Goal: Find specific page/section: Find specific page/section

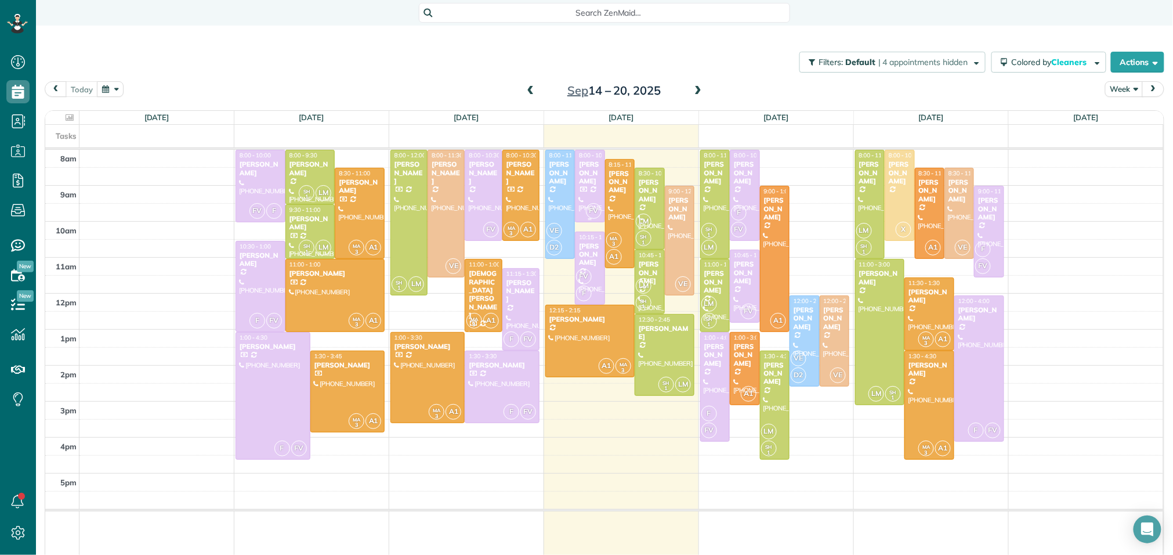
scroll to position [5, 5]
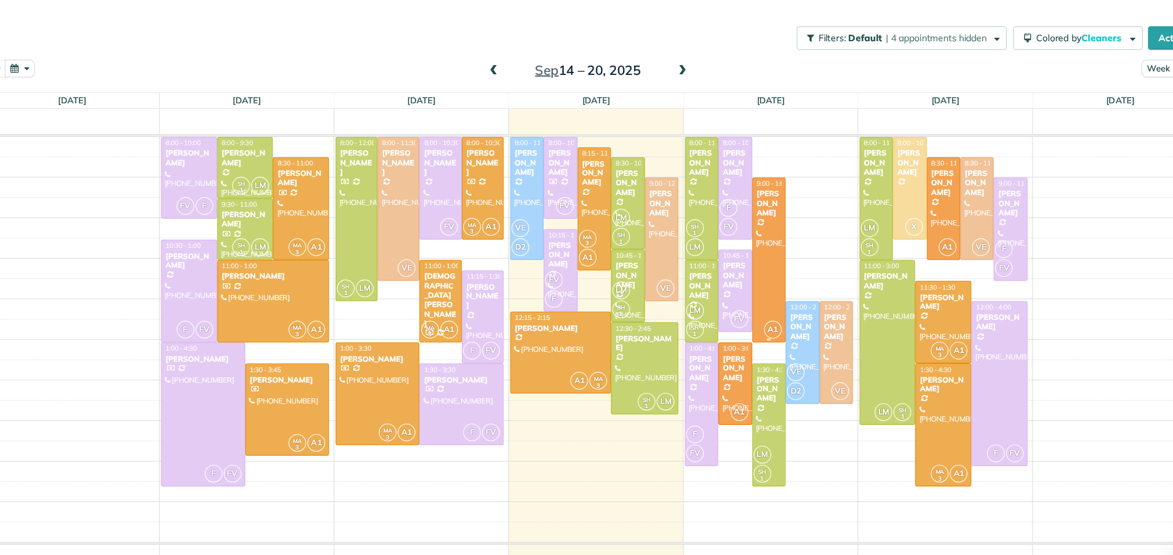
click at [777, 243] on div at bounding box center [774, 258] width 28 height 145
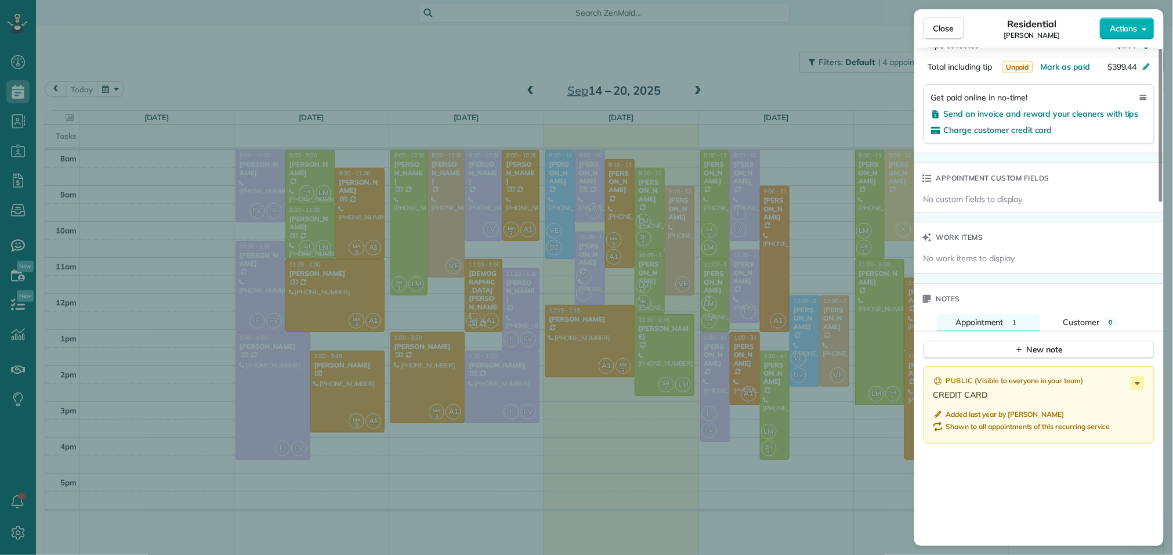
scroll to position [1114, 0]
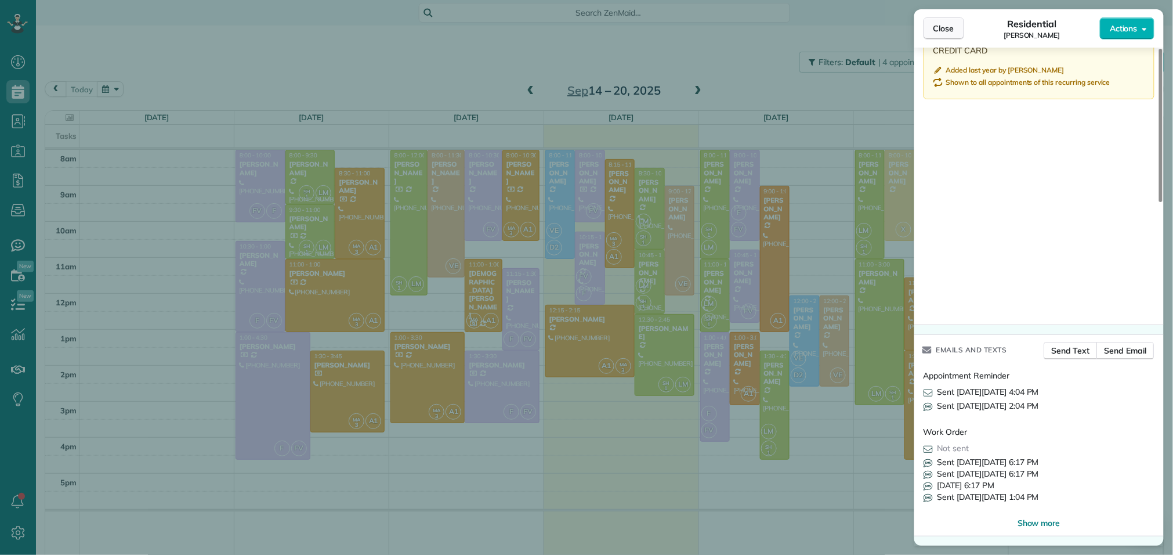
click at [954, 26] on span "Close" at bounding box center [943, 29] width 21 height 12
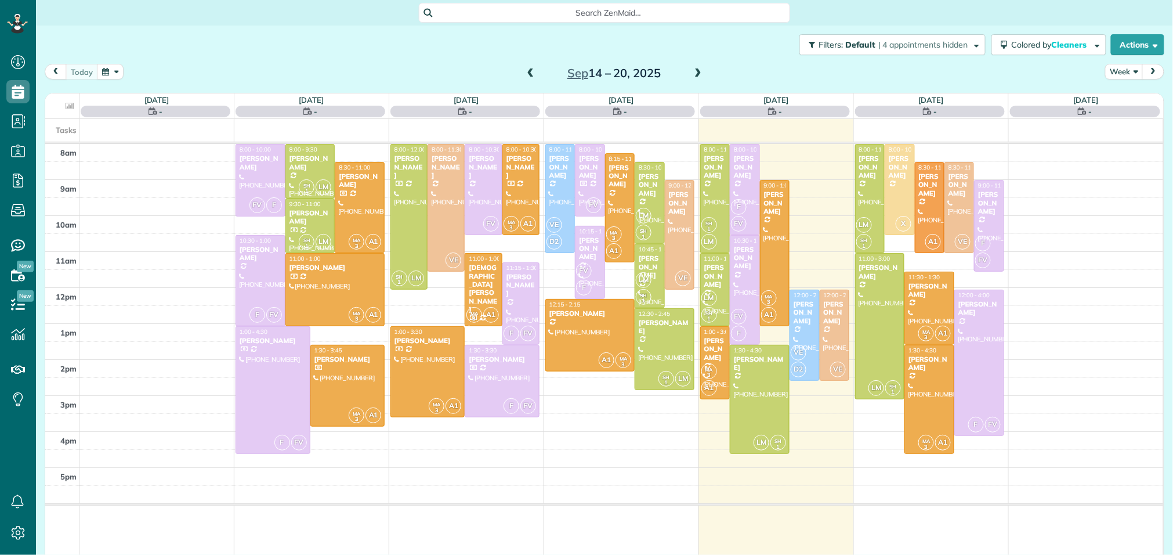
scroll to position [5, 5]
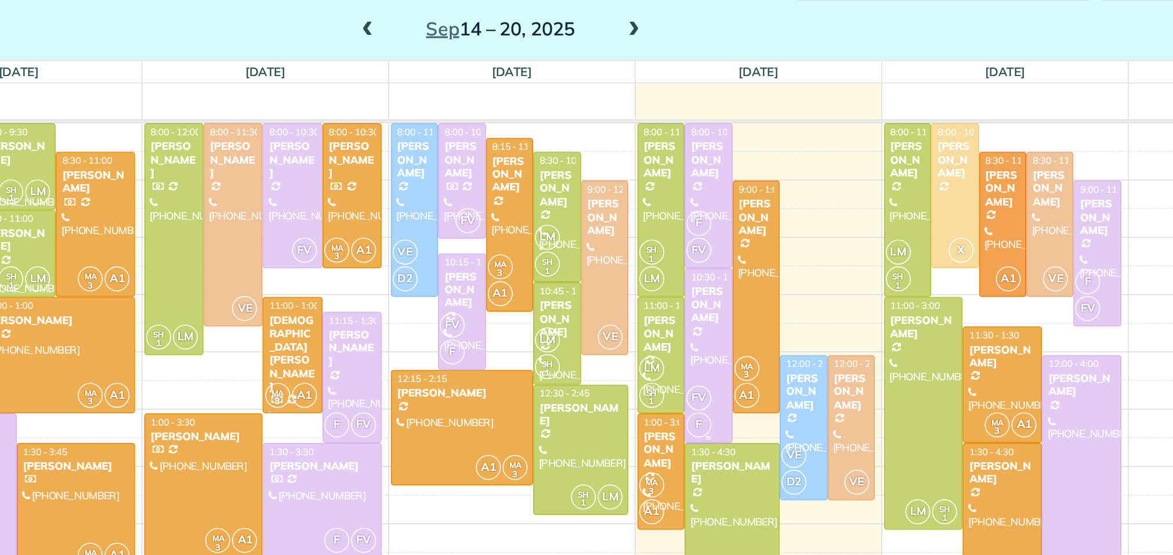
click at [747, 242] on div "[PERSON_NAME]" at bounding box center [744, 246] width 23 height 25
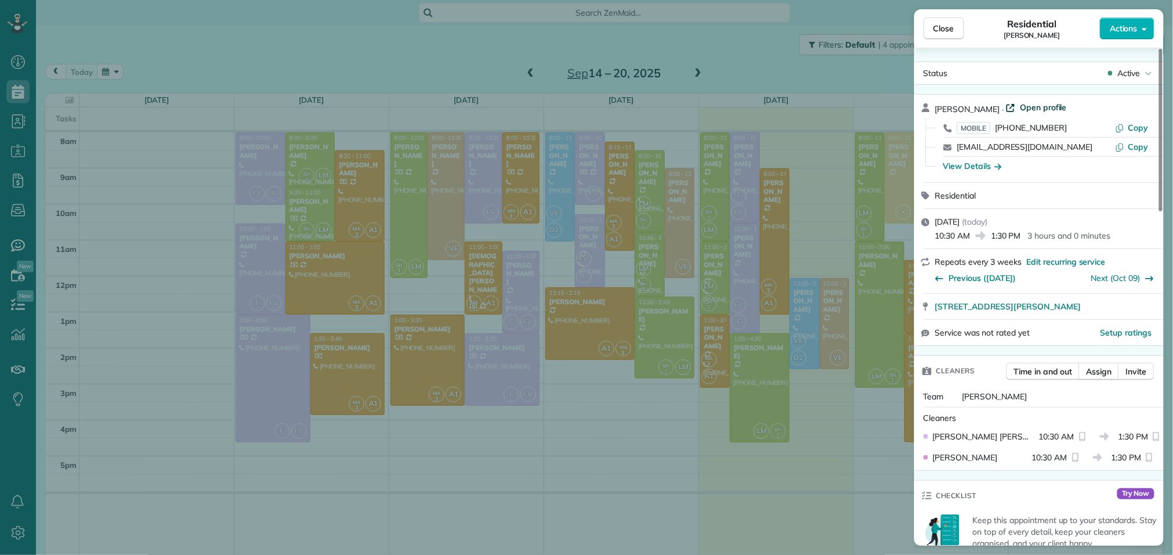
click at [1050, 108] on span "Open profile" at bounding box center [1043, 108] width 47 height 12
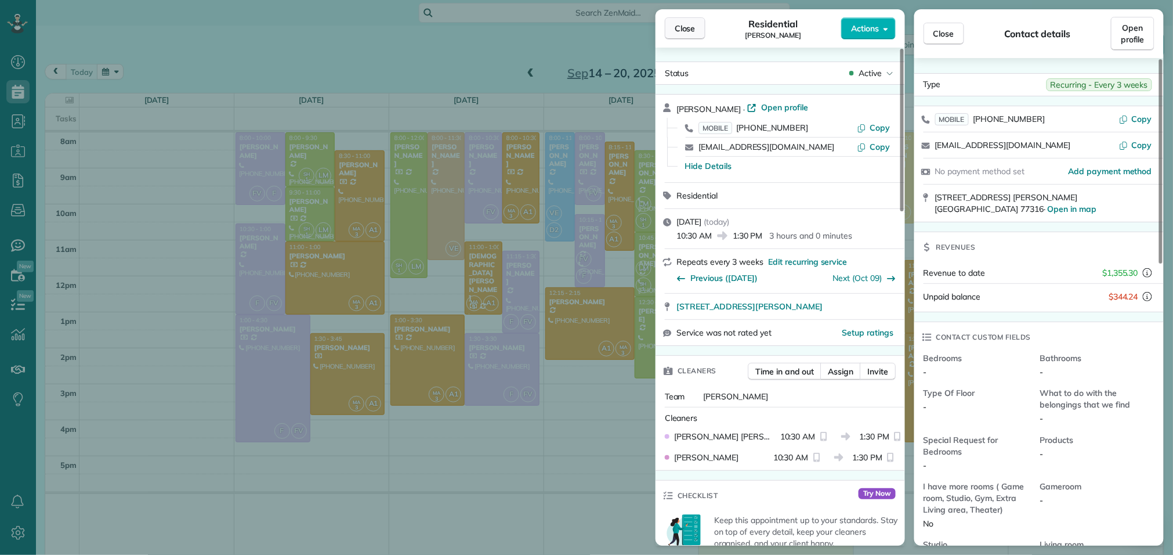
click at [684, 23] on span "Close" at bounding box center [685, 29] width 21 height 12
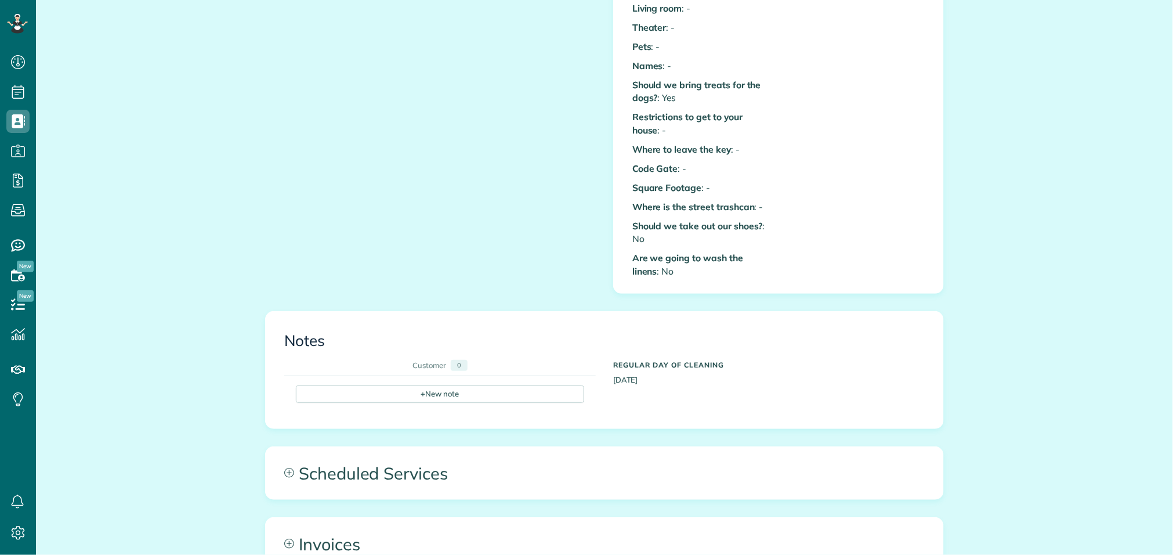
scroll to position [692, 0]
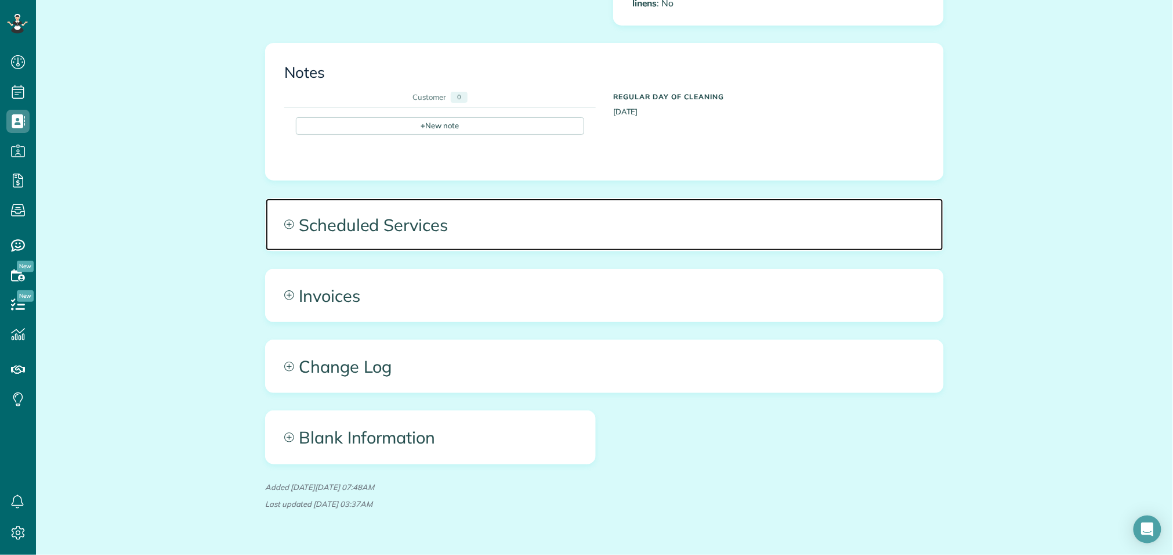
click at [369, 209] on span "Scheduled Services" at bounding box center [604, 224] width 677 height 52
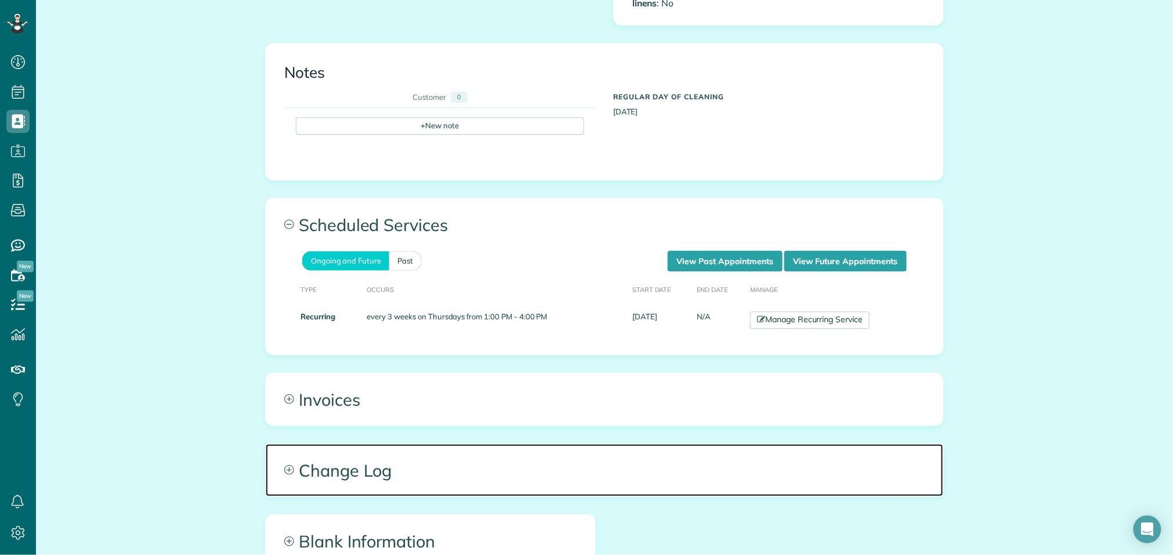
click at [312, 474] on span "Change Log" at bounding box center [604, 470] width 677 height 52
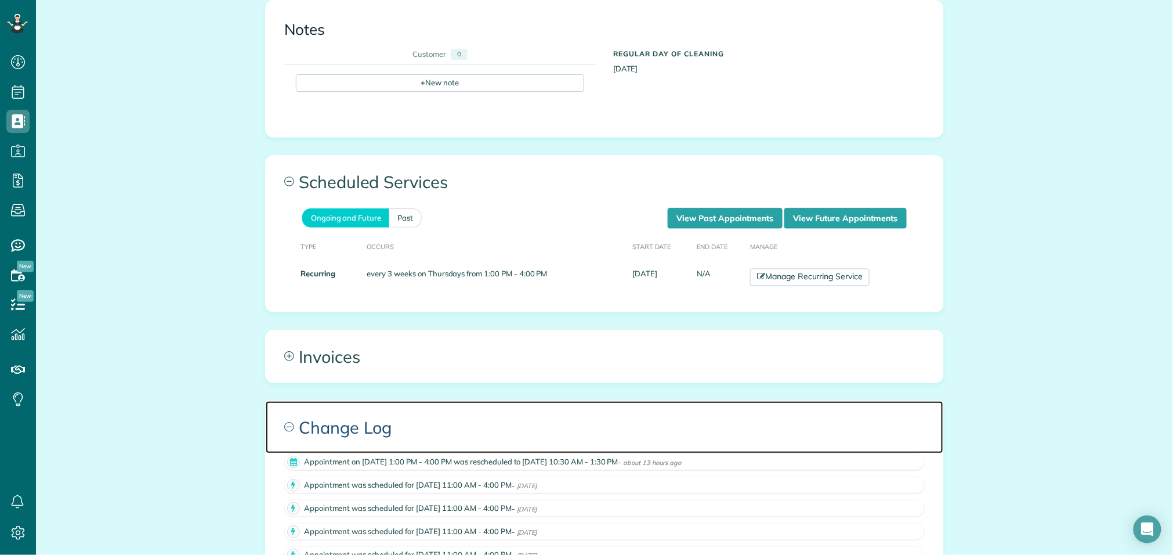
scroll to position [739, 0]
